Goal: Communication & Community: Answer question/provide support

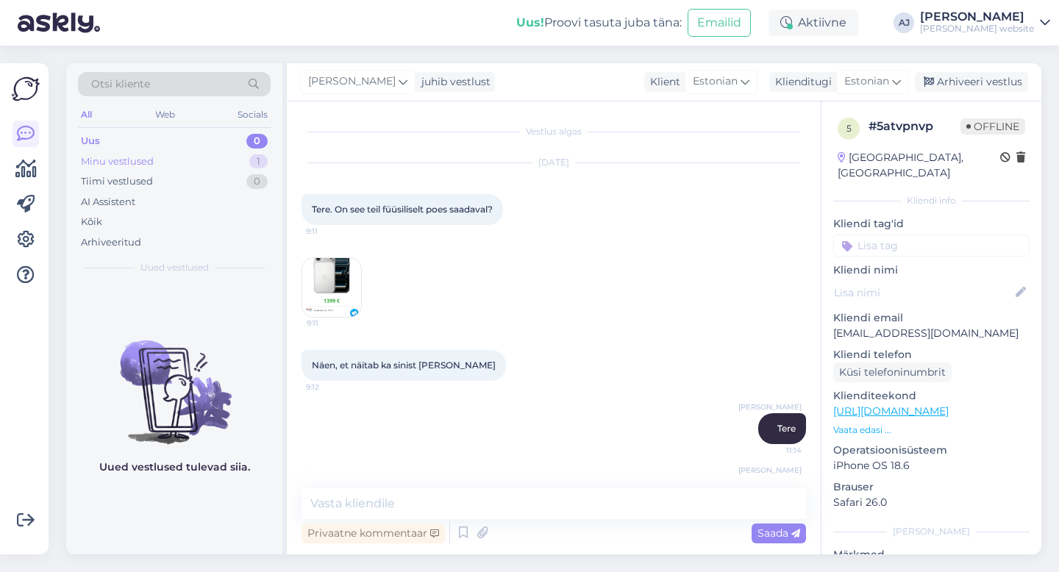
scroll to position [49, 0]
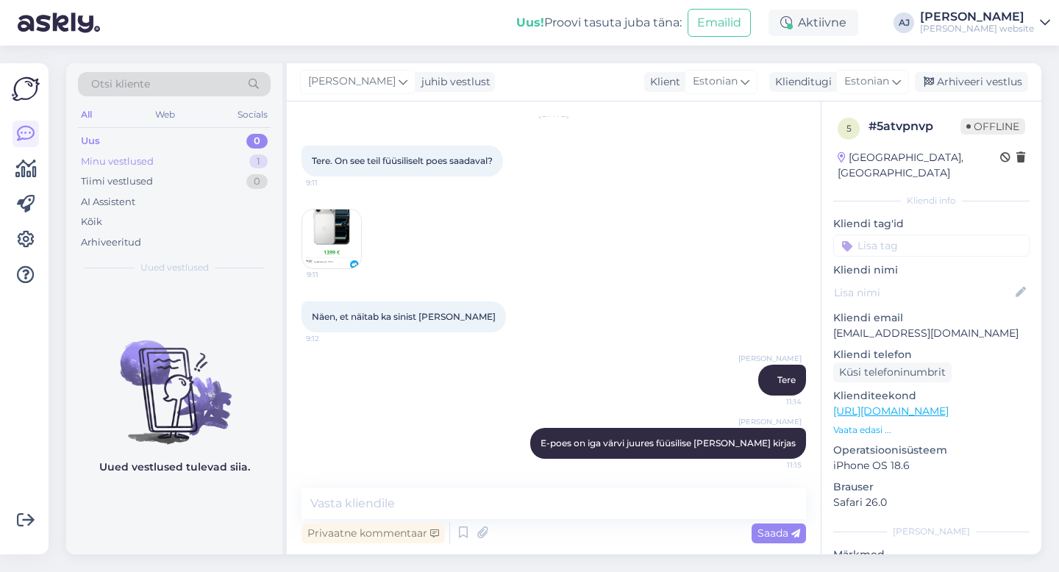
click at [123, 159] on div "Minu vestlused" at bounding box center [117, 161] width 73 height 15
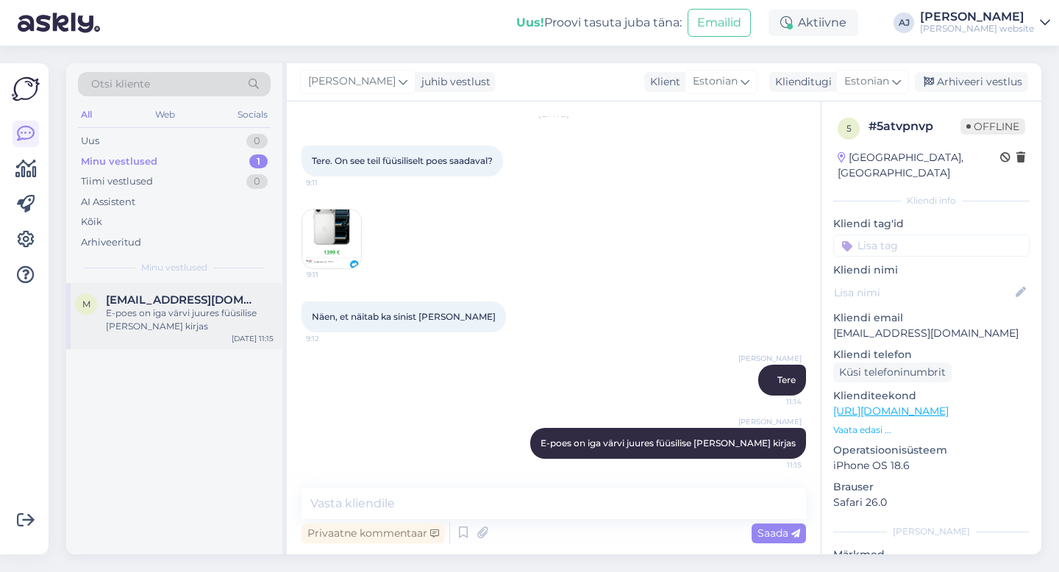
click at [130, 299] on span "[EMAIL_ADDRESS][DOMAIN_NAME]" at bounding box center [182, 299] width 153 height 13
click at [977, 77] on div "Arhiveeri vestlus" at bounding box center [971, 82] width 113 height 20
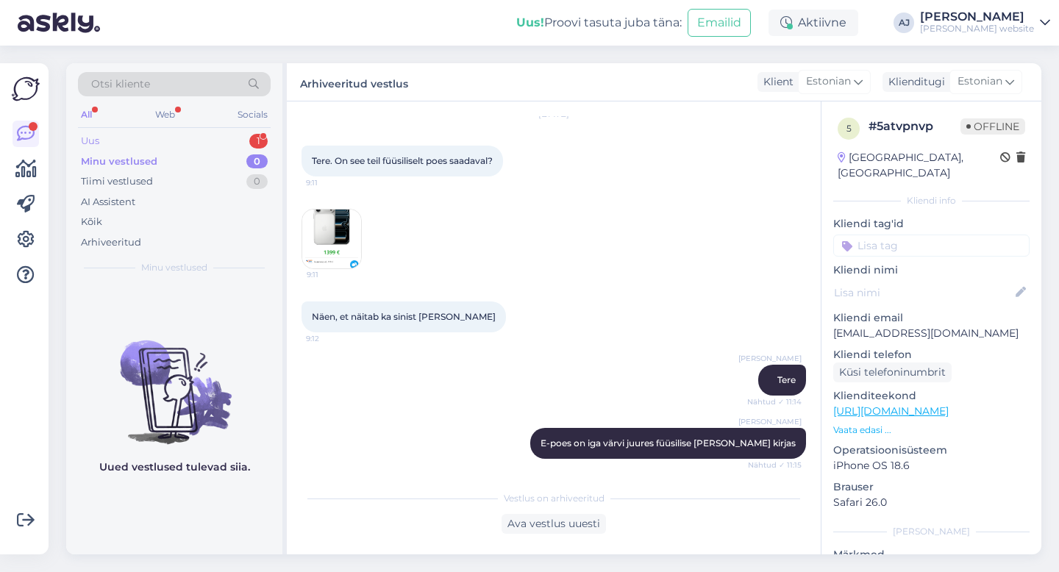
click at [95, 138] on div "Uus" at bounding box center [90, 141] width 18 height 15
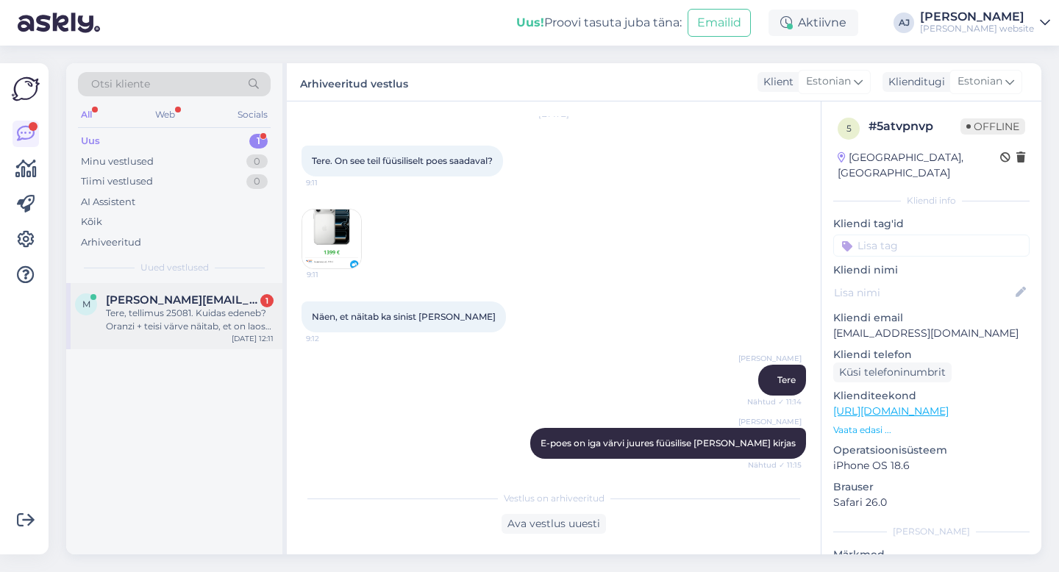
click at [181, 298] on span "[PERSON_NAME][EMAIL_ADDRESS][DOMAIN_NAME]" at bounding box center [182, 299] width 153 height 13
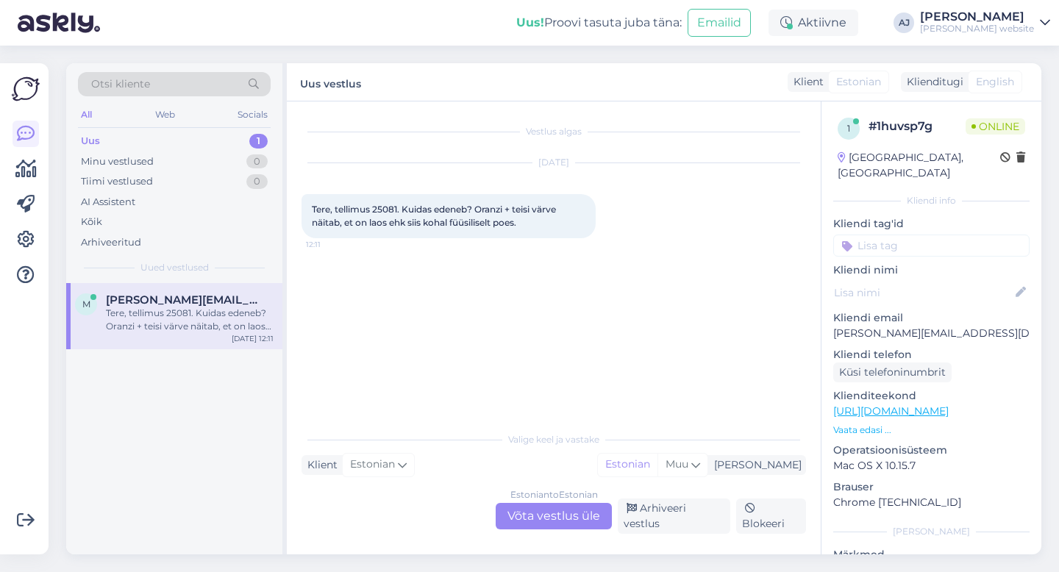
click at [551, 521] on div "Estonian to Estonian Võta vestlus üle" at bounding box center [554, 516] width 116 height 26
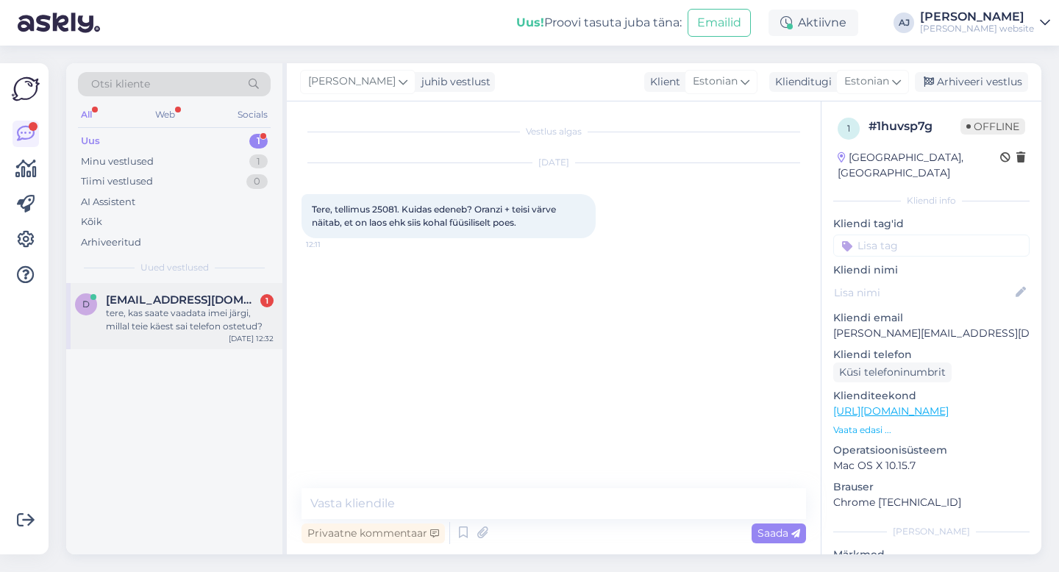
click at [165, 307] on div "tere, kas saate vaadata imei järgi, millal teie käest sai telefon ostetud?" at bounding box center [190, 320] width 168 height 26
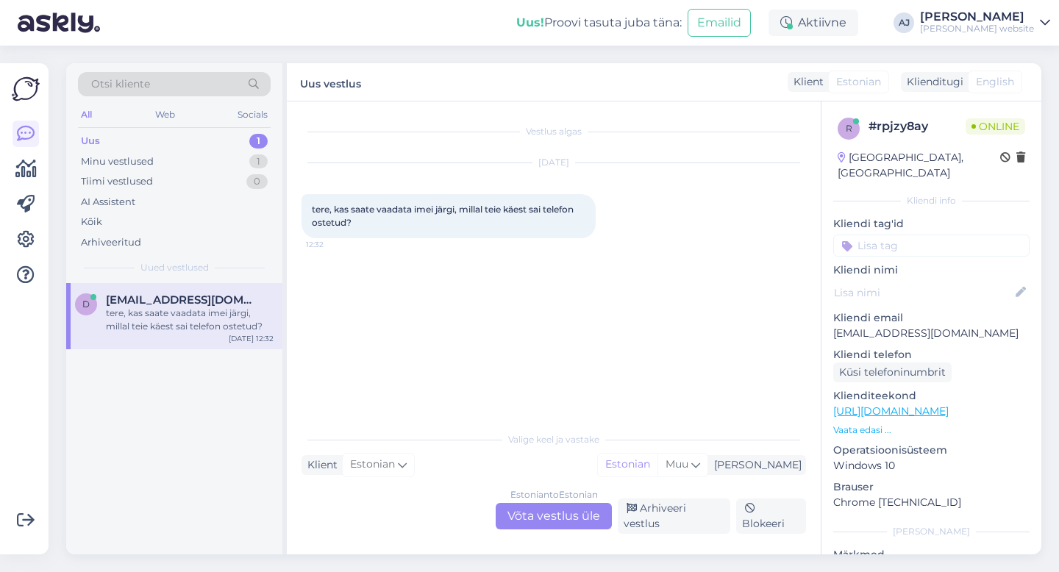
click at [521, 520] on div "Estonian to Estonian Võta vestlus üle" at bounding box center [554, 516] width 116 height 26
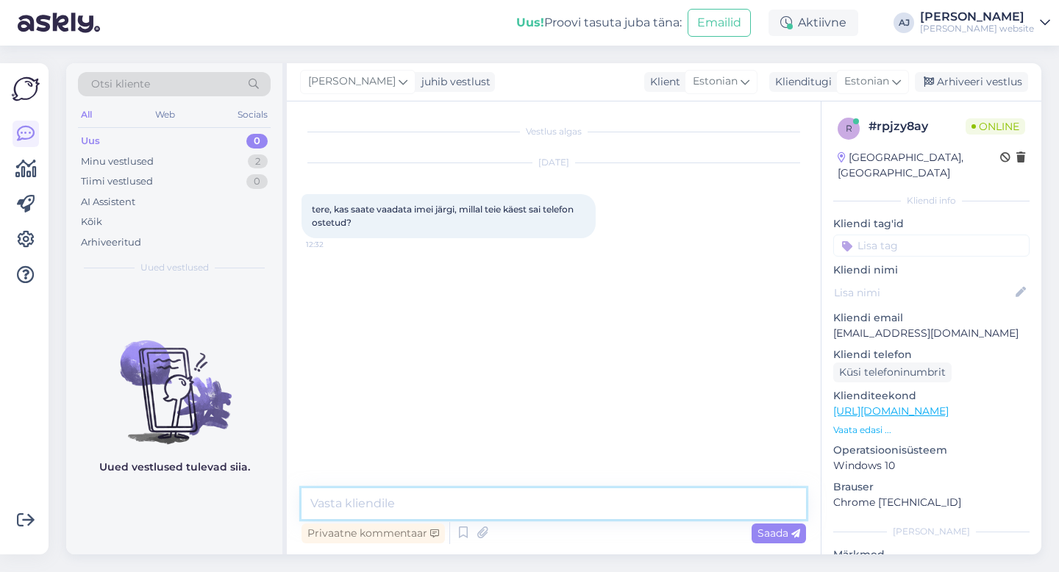
click at [341, 500] on textarea at bounding box center [554, 503] width 505 height 31
type textarea "Tere"
click at [769, 533] on span "Saada" at bounding box center [779, 533] width 43 height 13
click at [356, 502] on textarea at bounding box center [554, 503] width 505 height 31
type textarea "Peaks saama"
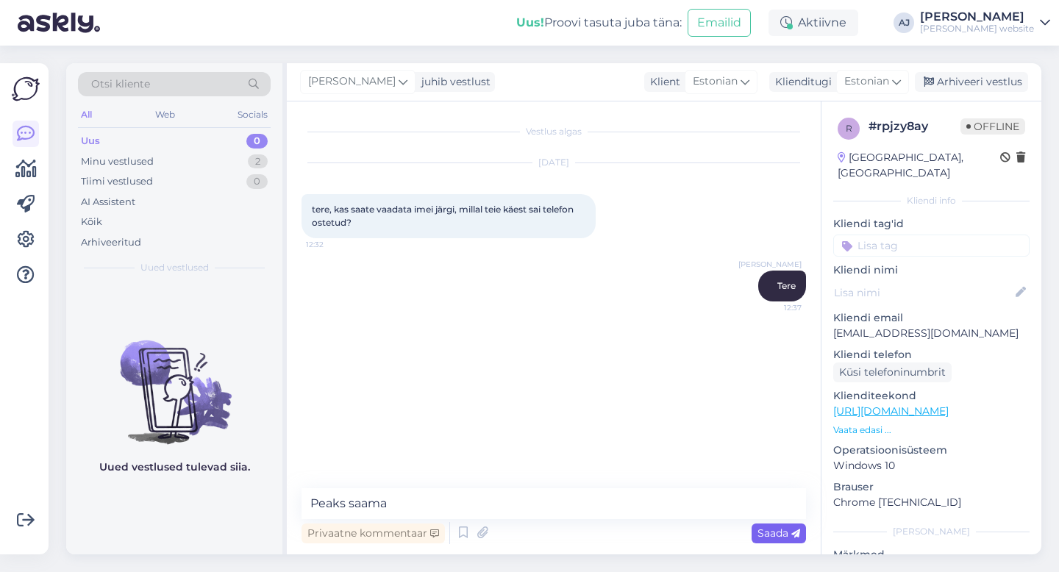
click at [795, 536] on icon at bounding box center [795, 534] width 9 height 9
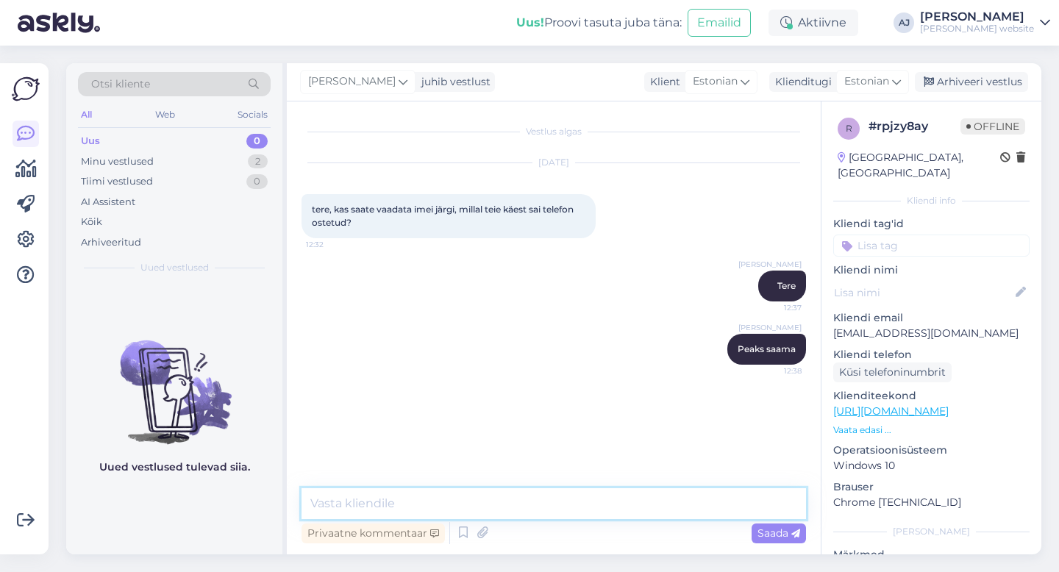
click at [342, 505] on textarea at bounding box center [554, 503] width 505 height 31
click at [419, 502] on textarea "Aastat ikka mäletste?" at bounding box center [554, 503] width 505 height 31
type textarea "Aastat ikka mäletate?"
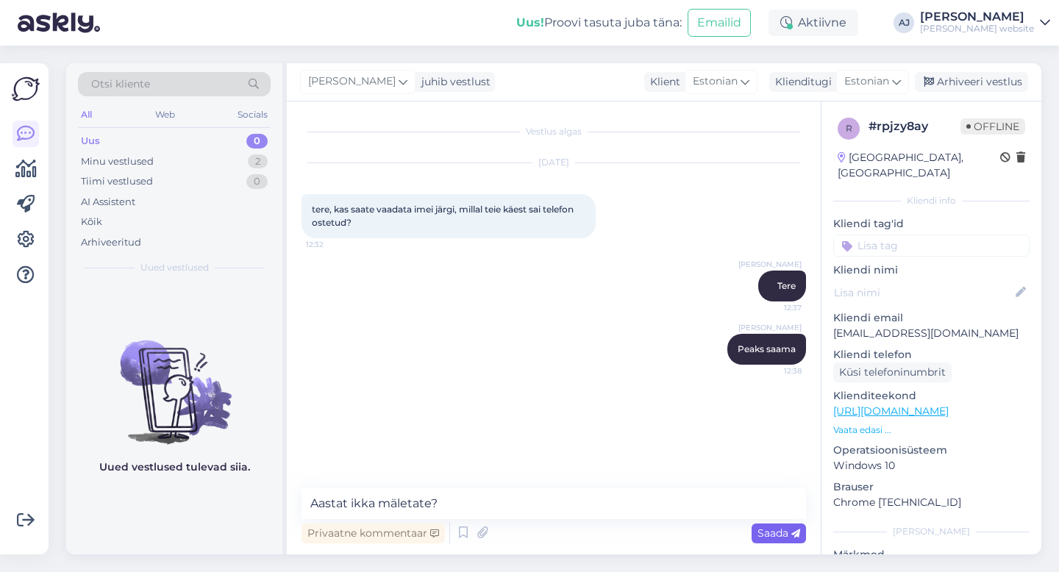
click at [771, 534] on span "Saada" at bounding box center [779, 533] width 43 height 13
